Goal: Find specific page/section: Find specific page/section

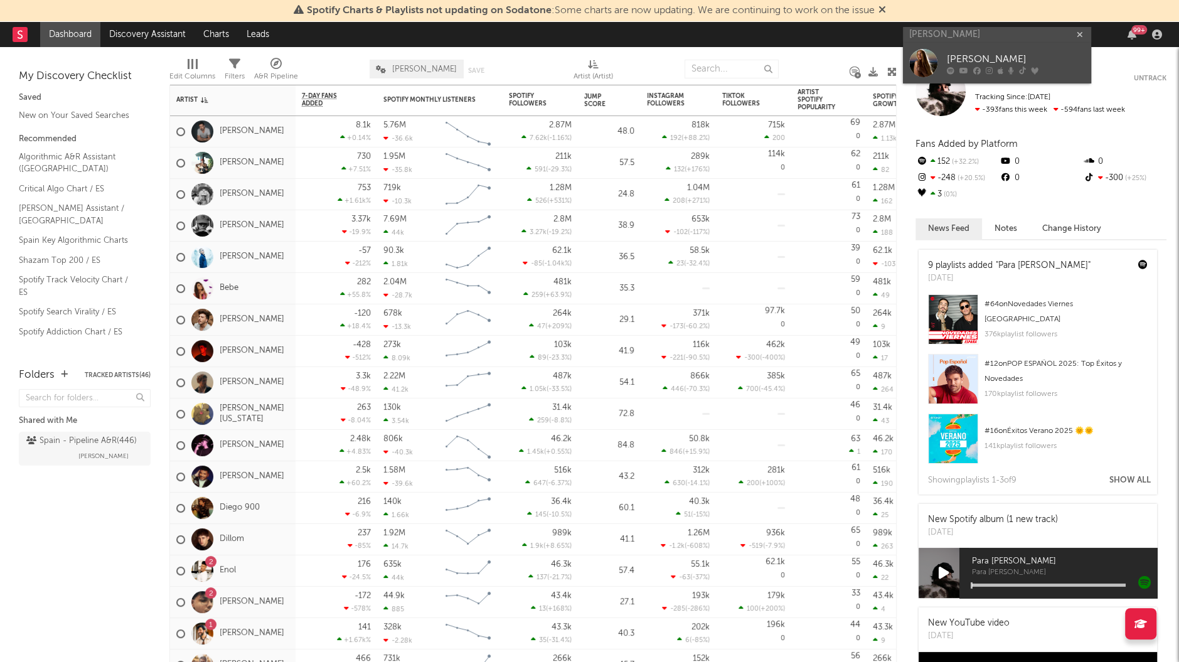
type input "[PERSON_NAME]"
click at [921, 58] on div at bounding box center [923, 63] width 28 height 28
